Goal: Transaction & Acquisition: Book appointment/travel/reservation

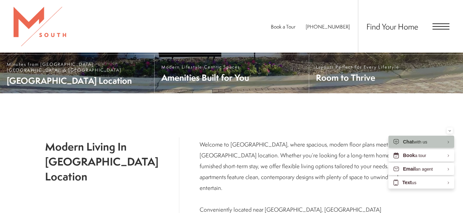
scroll to position [186, 0]
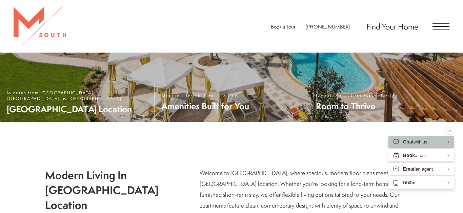
click at [437, 30] on div "Find Your Home" at bounding box center [404, 26] width 92 height 53
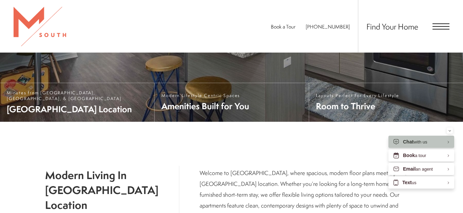
click at [437, 27] on span "Open Menu" at bounding box center [441, 26] width 17 height 6
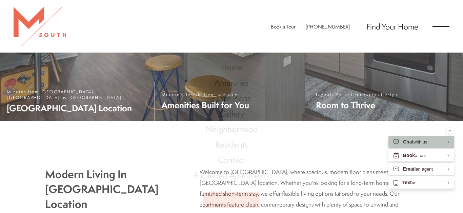
scroll to position [0, 0]
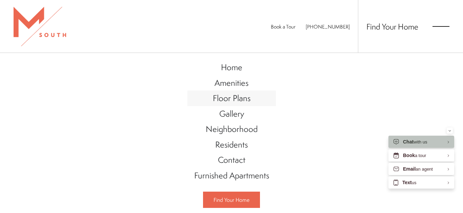
click at [239, 99] on span "Floor Plans" at bounding box center [232, 98] width 38 height 12
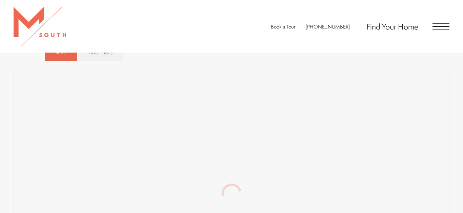
scroll to position [415, 0]
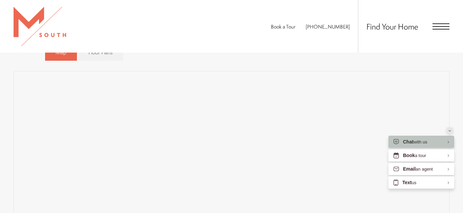
click at [450, 131] on icon "Minimize" at bounding box center [450, 130] width 2 height 1
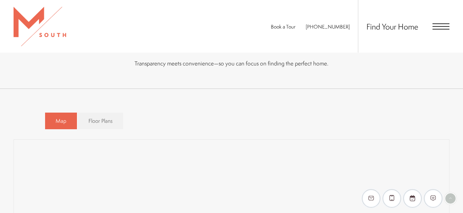
scroll to position [346, 0]
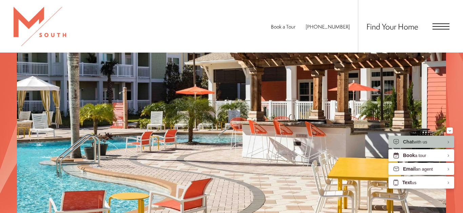
scroll to position [956, 0]
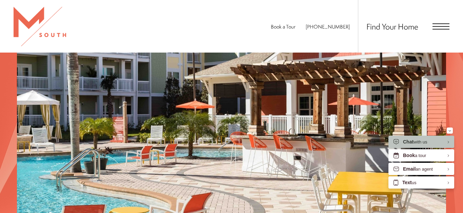
click at [438, 27] on span "Open Menu" at bounding box center [441, 26] width 17 height 6
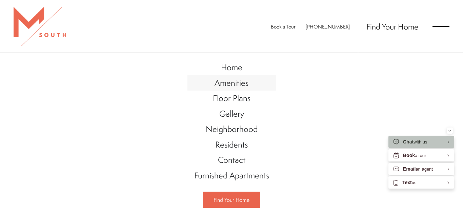
click at [242, 83] on span "Amenities" at bounding box center [232, 83] width 34 height 12
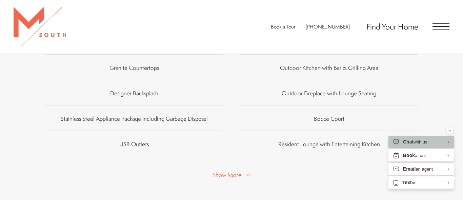
scroll to position [438, 0]
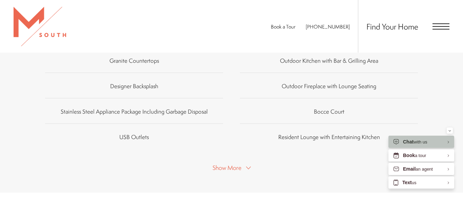
click at [224, 168] on span "Show More" at bounding box center [227, 167] width 29 height 8
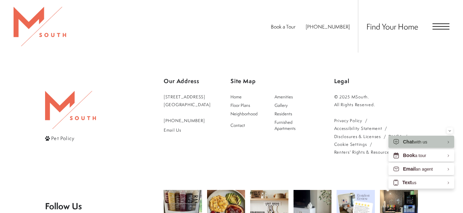
scroll to position [992, 0]
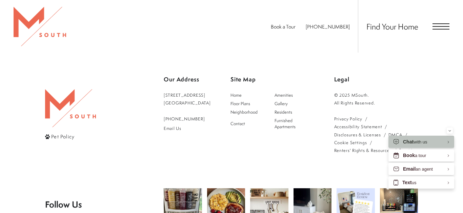
click at [203, 95] on link "5110 South Manhattan Avenue Tampa, FL 33611" at bounding box center [187, 99] width 47 height 16
click at [437, 26] on span "Open Menu" at bounding box center [441, 26] width 17 height 6
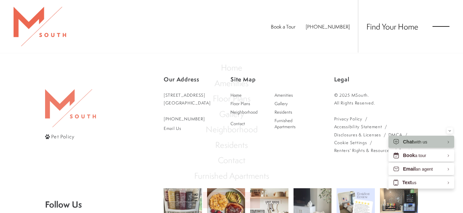
scroll to position [0, 0]
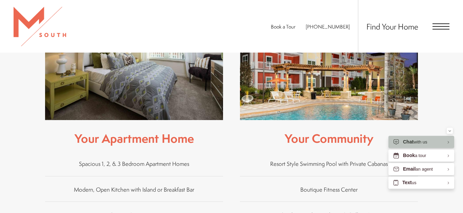
scroll to position [231, 0]
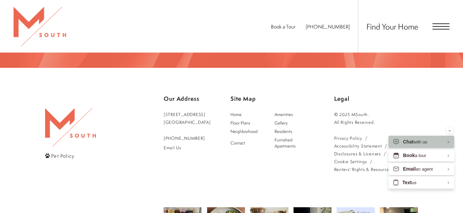
scroll to position [1131, 0]
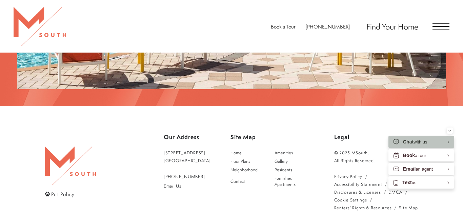
click at [439, 27] on span "Open Menu" at bounding box center [441, 26] width 17 height 6
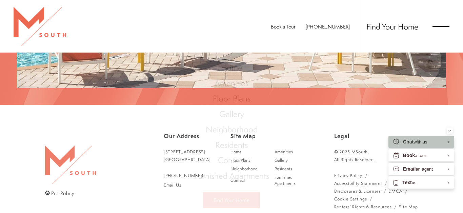
scroll to position [0, 0]
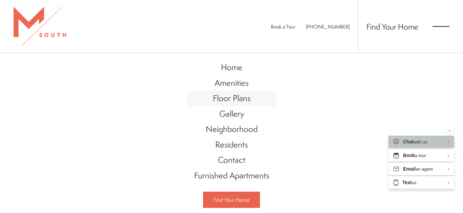
click at [247, 99] on span "Floor Plans" at bounding box center [232, 98] width 38 height 12
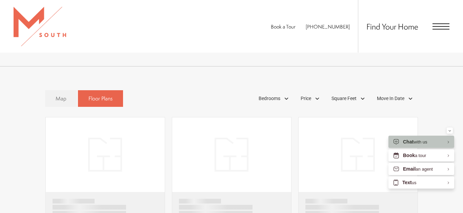
scroll to position [369, 0]
click at [449, 130] on div "Minimize" at bounding box center [450, 131] width 3 height 6
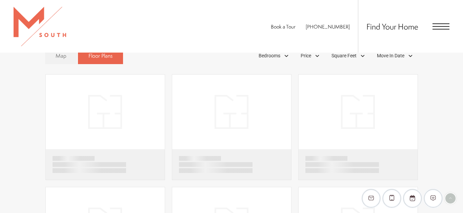
scroll to position [415, 0]
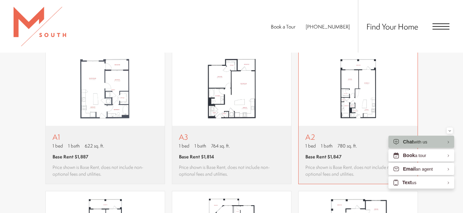
scroll to position [392, 0]
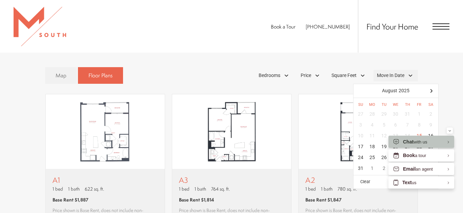
click at [410, 76] on div "Move In Date" at bounding box center [396, 76] width 44 height 12
click at [431, 92] on div at bounding box center [431, 90] width 11 height 11
click at [396, 115] on div "1" at bounding box center [396, 114] width 12 height 11
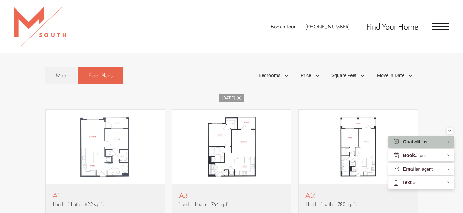
click at [307, 99] on div "[DATE]" at bounding box center [232, 98] width 436 height 8
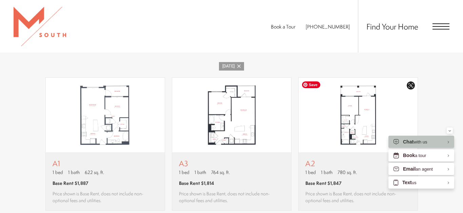
scroll to position [415, 0]
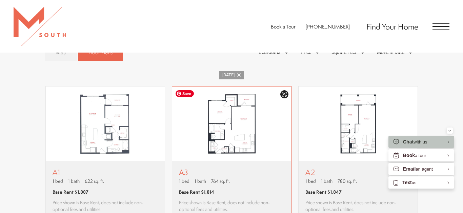
click at [237, 129] on img "View floor plan A3" at bounding box center [231, 123] width 119 height 75
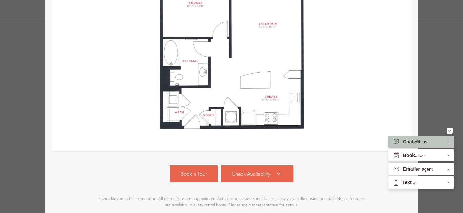
scroll to position [180, 0]
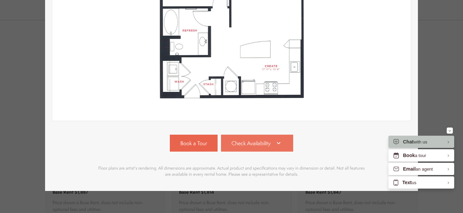
click at [281, 143] on icon at bounding box center [279, 143] width 8 height 8
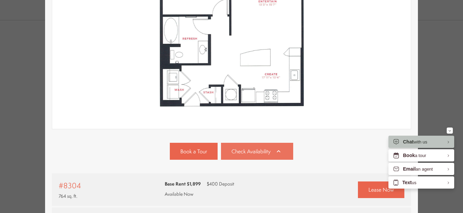
scroll to position [162, 0]
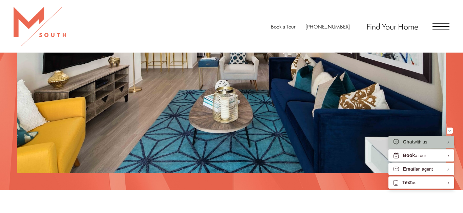
scroll to position [739, 0]
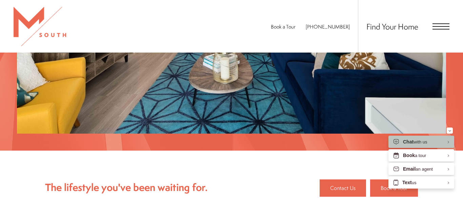
click at [439, 26] on span "Open Menu" at bounding box center [441, 26] width 17 height 1
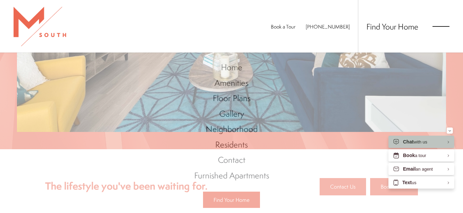
scroll to position [0, 0]
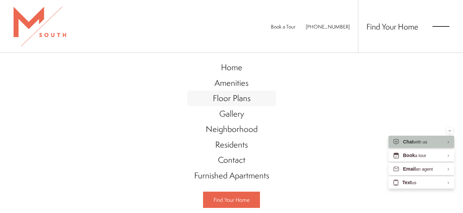
click at [234, 99] on span "Floor Plans" at bounding box center [232, 98] width 38 height 12
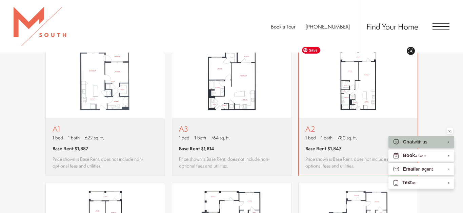
scroll to position [461, 0]
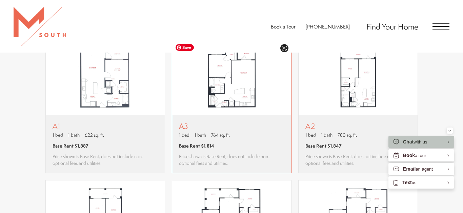
click at [236, 89] on img "View floor plan A3" at bounding box center [231, 77] width 119 height 75
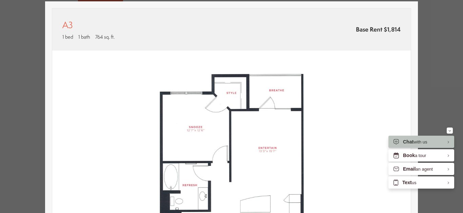
scroll to position [0, 0]
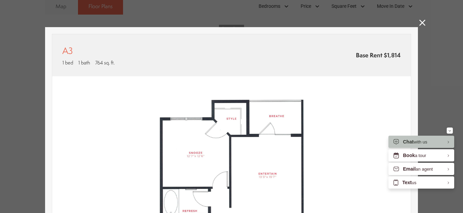
click at [422, 23] on icon at bounding box center [423, 23] width 6 height 6
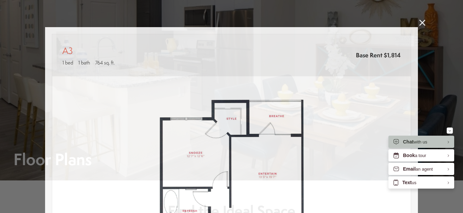
scroll to position [461, 0]
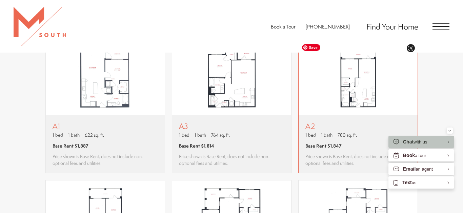
click at [363, 100] on img "View floor plan A2" at bounding box center [358, 77] width 119 height 75
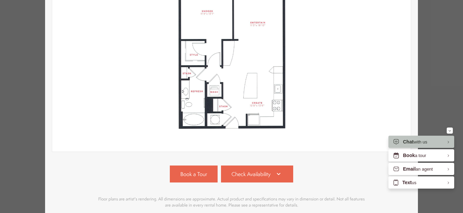
scroll to position [155, 0]
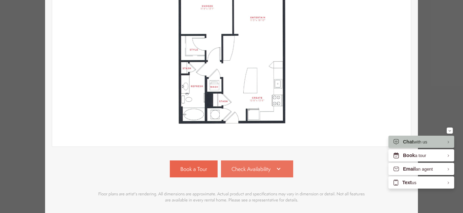
click at [265, 164] on link "Check Availability" at bounding box center [257, 168] width 73 height 17
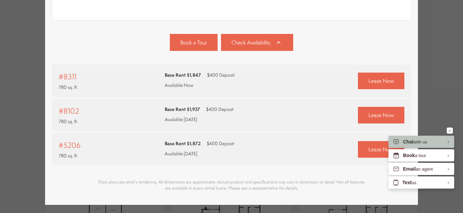
scroll to position [300, 0]
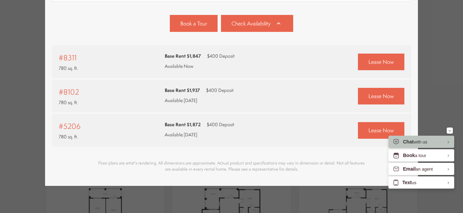
click at [175, 95] on div "Base Rent $1,937 $400 Deposit Available [DATE]" at bounding box center [199, 95] width 69 height 20
click at [396, 99] on link "Lease Now" at bounding box center [381, 96] width 46 height 17
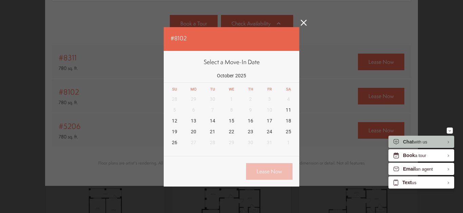
click at [303, 22] on icon at bounding box center [304, 23] width 6 height 6
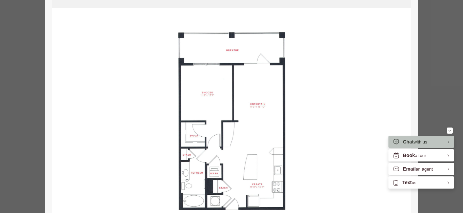
scroll to position [0, 0]
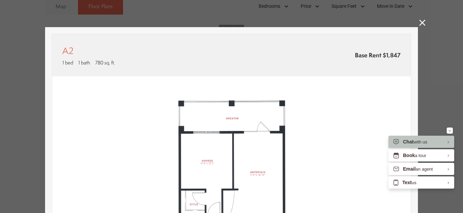
click at [423, 22] on icon at bounding box center [423, 23] width 6 height 6
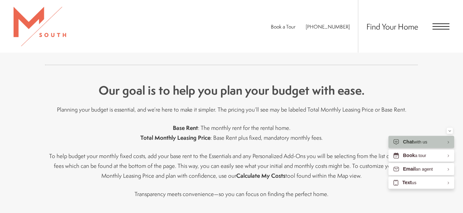
scroll to position [254, 0]
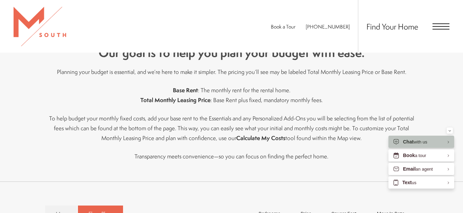
click at [408, 28] on span "Find Your Home" at bounding box center [393, 26] width 52 height 11
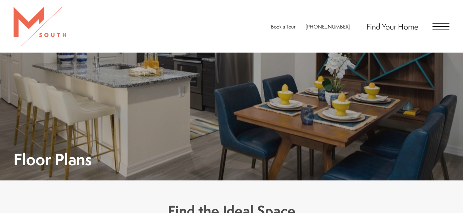
scroll to position [369, 0]
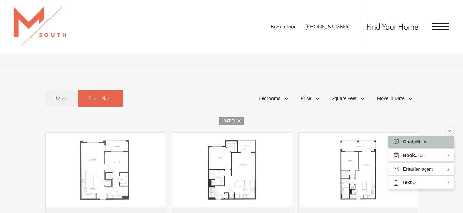
click at [237, 121] on icon at bounding box center [238, 120] width 3 height 3
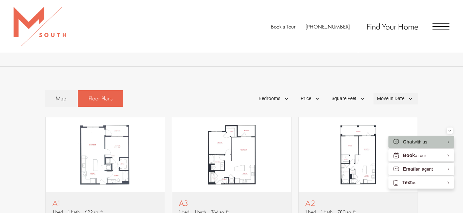
click at [413, 98] on div "Move In Date" at bounding box center [396, 99] width 44 height 12
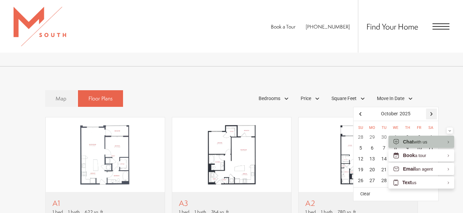
click at [431, 114] on div at bounding box center [431, 114] width 11 height 11
click at [451, 131] on button "Minimize" at bounding box center [450, 131] width 6 height 6
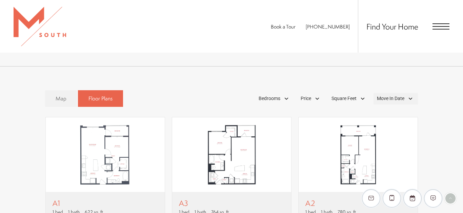
click at [401, 98] on span "Move In Date" at bounding box center [390, 98] width 27 height 7
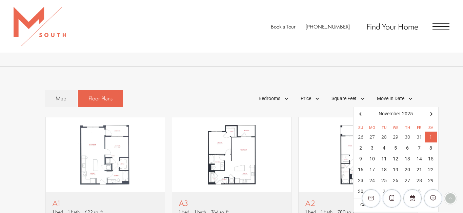
click at [432, 135] on div "1" at bounding box center [431, 137] width 12 height 11
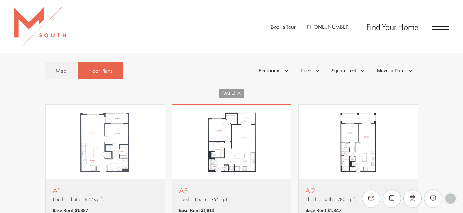
scroll to position [438, 0]
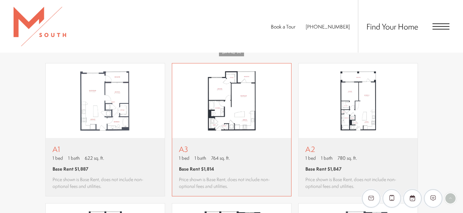
click at [236, 151] on p "A3" at bounding box center [231, 149] width 105 height 8
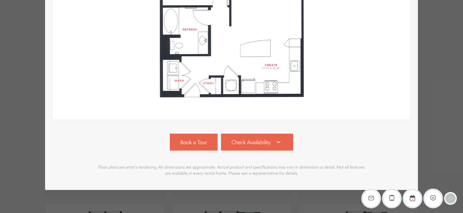
scroll to position [186, 0]
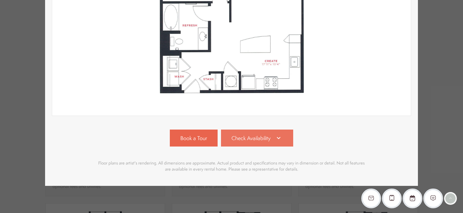
drag, startPoint x: 270, startPoint y: 137, endPoint x: 273, endPoint y: 137, distance: 3.8
click at [270, 137] on span "Check Availability" at bounding box center [251, 138] width 39 height 8
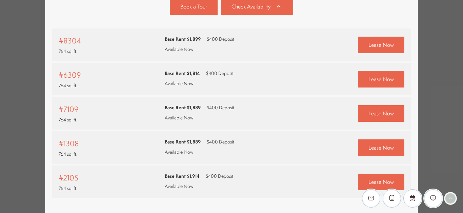
scroll to position [266, 0]
